Goal: Transaction & Acquisition: Purchase product/service

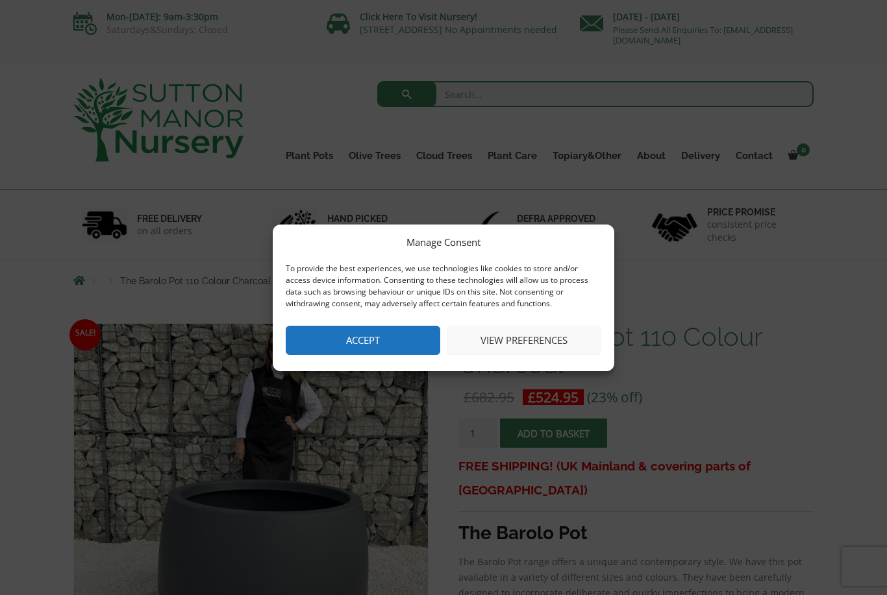
click at [401, 339] on button "Accept" at bounding box center [363, 340] width 154 height 29
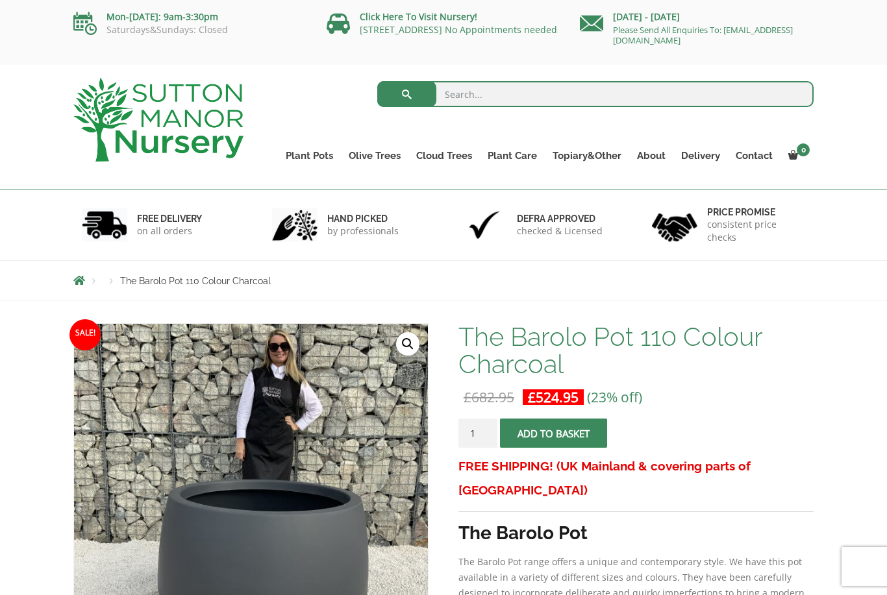
click at [0, 0] on link "The Barolo Pots" at bounding box center [0, 0] width 0 height 0
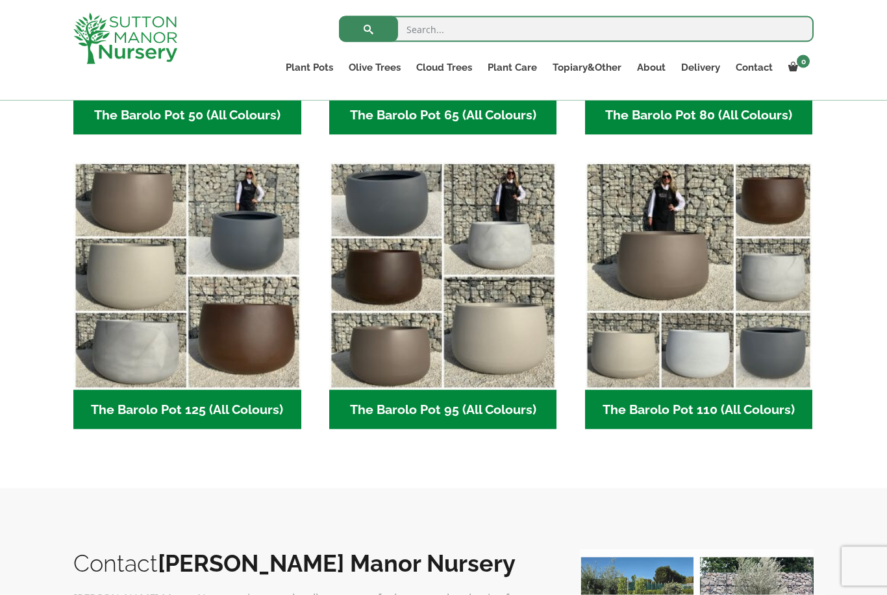
scroll to position [575, 0]
click at [721, 359] on img "Visit product category The Barolo Pot 110 (All Colours)" at bounding box center [699, 276] width 228 height 228
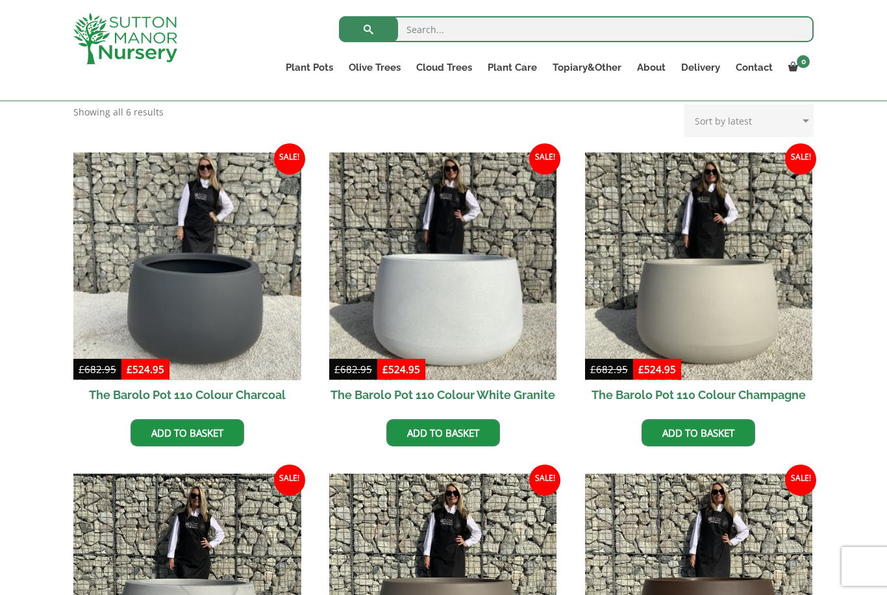
scroll to position [286, 0]
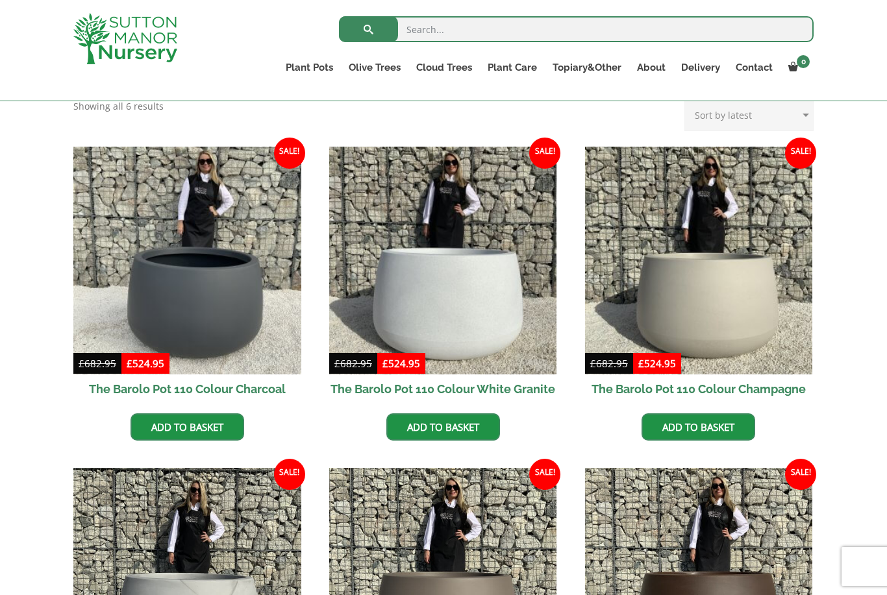
click at [490, 309] on img at bounding box center [443, 261] width 228 height 228
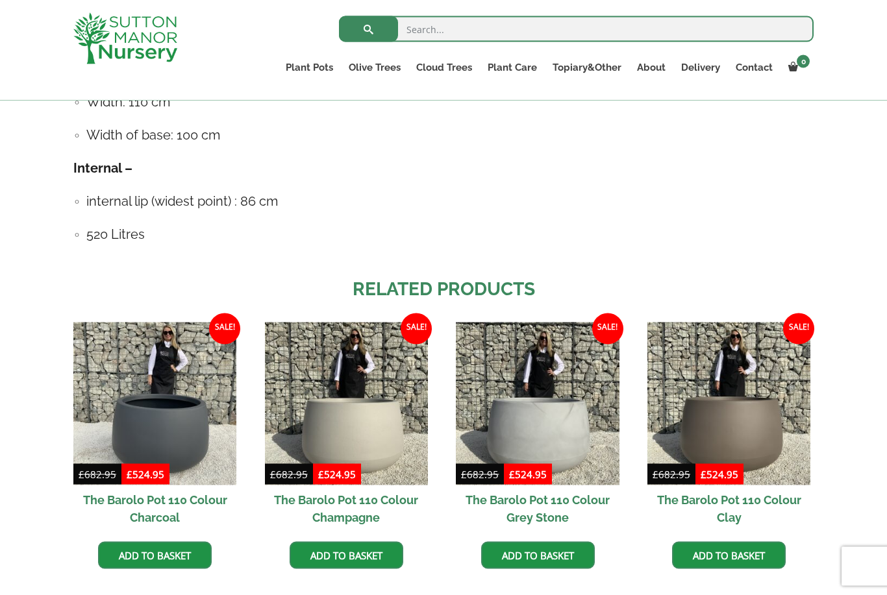
scroll to position [880, 0]
click at [348, 449] on img at bounding box center [346, 403] width 163 height 163
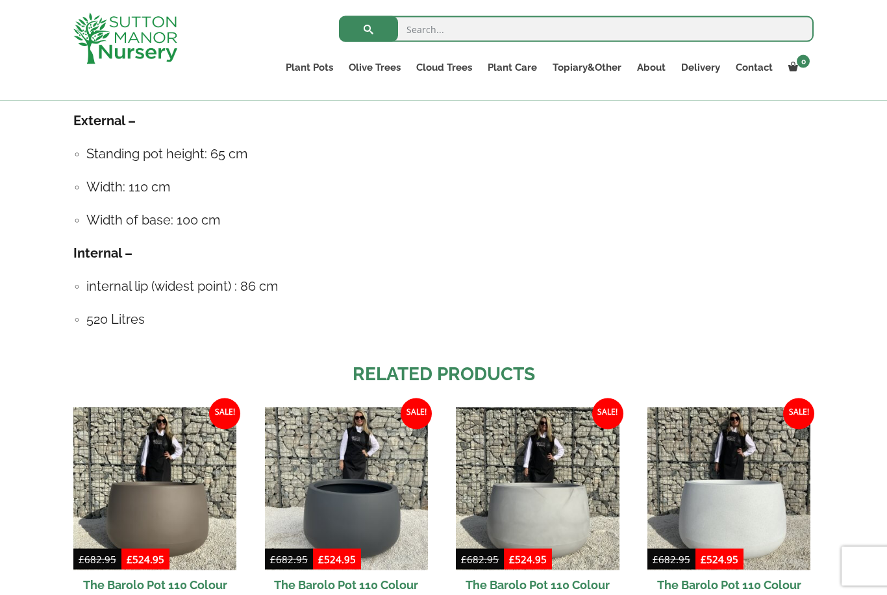
scroll to position [796, 0]
